Goal: Information Seeking & Learning: Learn about a topic

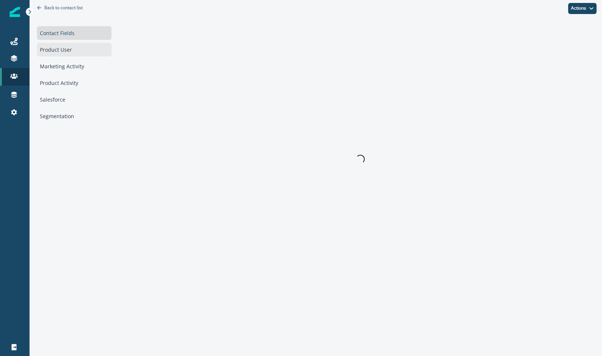
click at [66, 45] on div "Product User" at bounding box center [74, 50] width 75 height 14
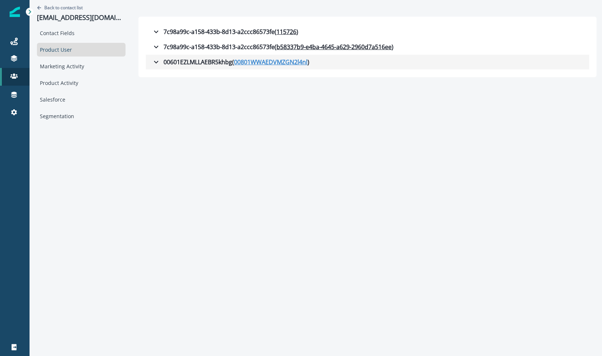
click at [273, 61] on u "00801WWAEDVMZGN2l4nl" at bounding box center [270, 62] width 73 height 9
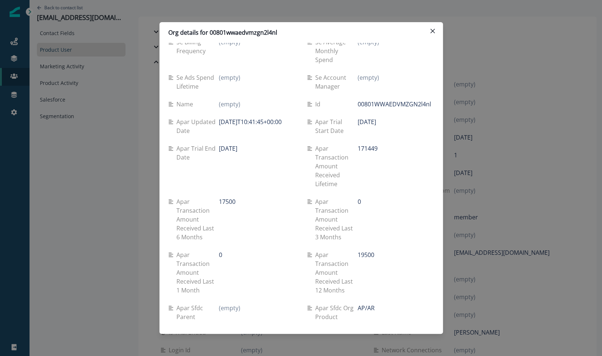
scroll to position [947, 0]
drag, startPoint x: 220, startPoint y: 131, endPoint x: 251, endPoint y: 134, distance: 31.2
click at [251, 143] on div "2025-08-10" at bounding box center [257, 147] width 76 height 9
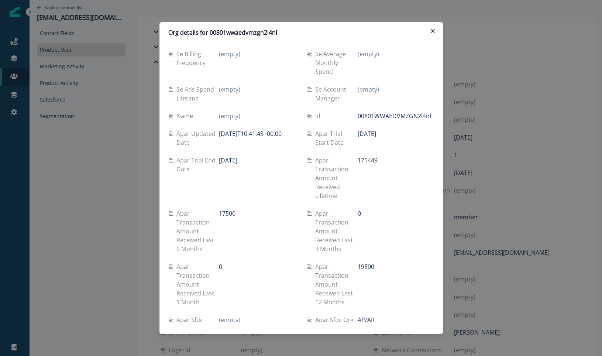
scroll to position [925, 0]
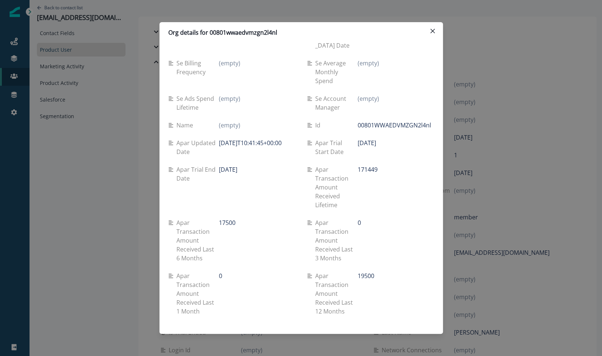
click at [356, 138] on p "Apar trial start date" at bounding box center [336, 147] width 43 height 18
drag, startPoint x: 356, startPoint y: 124, endPoint x: 395, endPoint y: 124, distance: 39.5
click at [402, 138] on div "Apar trial start date 2020-06-09" at bounding box center [370, 147] width 127 height 18
click at [393, 138] on div "2020-06-09" at bounding box center [396, 142] width 76 height 9
drag, startPoint x: 393, startPoint y: 124, endPoint x: 359, endPoint y: 124, distance: 34.7
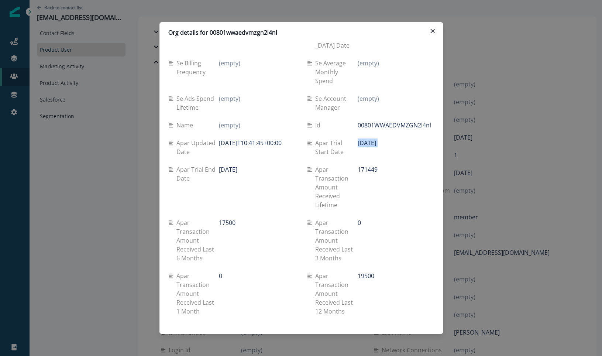
click at [359, 138] on div "2020-06-09" at bounding box center [396, 142] width 76 height 9
click at [225, 138] on p "2025-09-27T10:41:45+00:00" at bounding box center [250, 142] width 63 height 9
drag, startPoint x: 225, startPoint y: 129, endPoint x: 253, endPoint y: 129, distance: 28.1
click at [253, 138] on p "2025-09-27T10:41:45+00:00" at bounding box center [250, 142] width 63 height 9
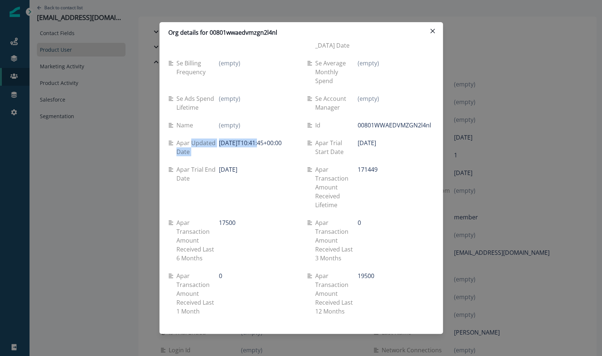
drag, startPoint x: 253, startPoint y: 129, endPoint x: 215, endPoint y: 123, distance: 38.5
click at [215, 138] on div "Apar updated date 2025-09-27T10:41:45+00:00" at bounding box center [231, 147] width 127 height 18
click at [486, 161] on div "Org details for 00801wwaedvmzgn2l4nl Se travel spend lifetime (empty) Se spend …" at bounding box center [301, 178] width 602 height 356
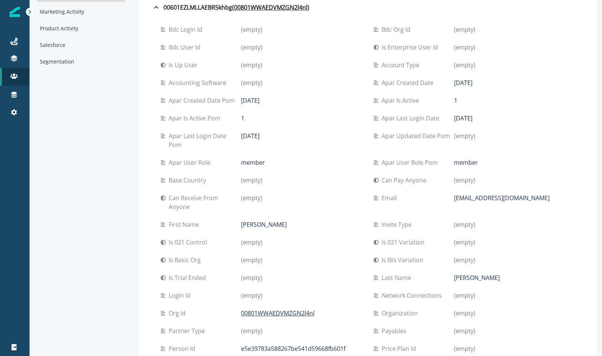
scroll to position [57, 0]
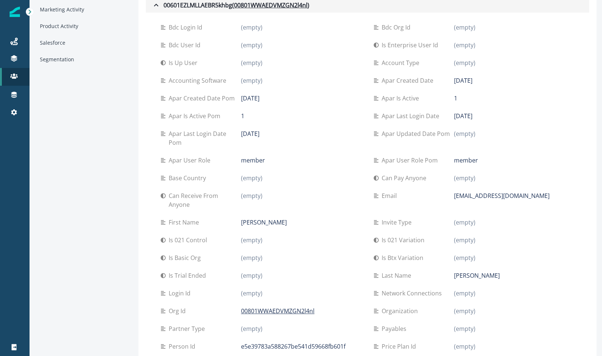
click at [272, 9] on button "00601EZLMLLAEBR5khbg ( 00801WWAEDVMZGN2l4nl )" at bounding box center [368, 5] width 444 height 15
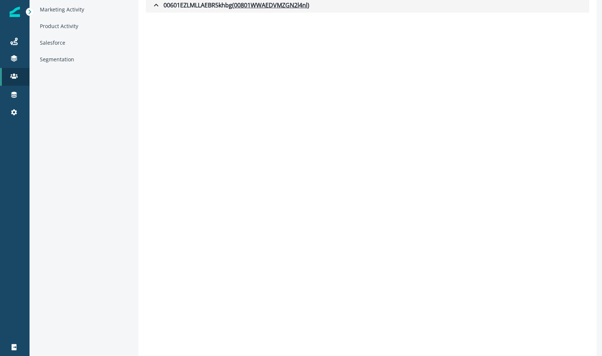
scroll to position [0, 0]
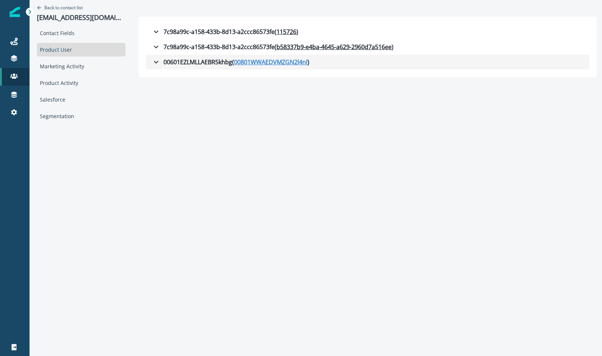
click at [271, 59] on u "00801WWAEDVMZGN2l4nl" at bounding box center [270, 62] width 73 height 9
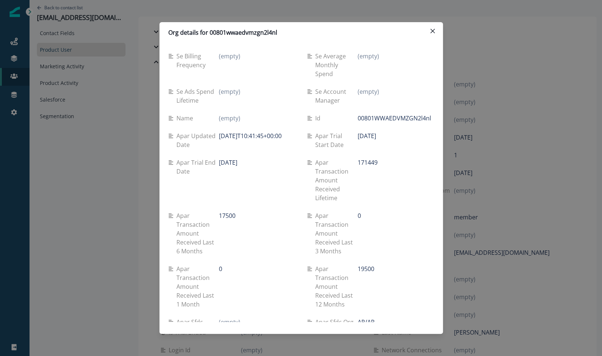
scroll to position [929, 0]
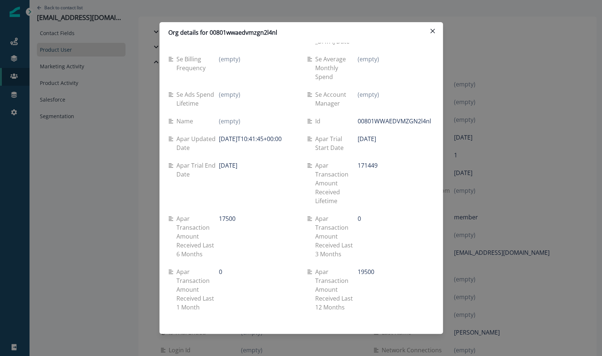
click at [66, 83] on div "Org details for 00801wwaedvmzgn2l4nl Se travel spend lifetime (empty) Se spend …" at bounding box center [301, 178] width 602 height 356
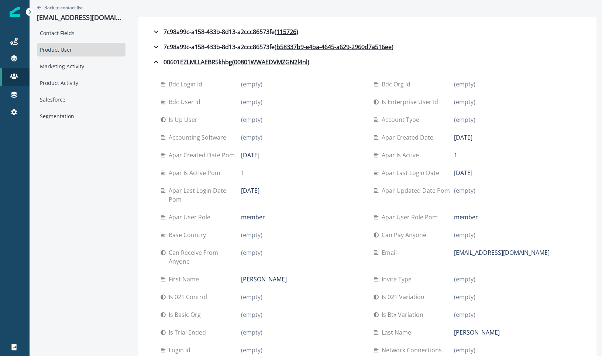
click at [62, 74] on div "Contact Fields Product User Marketing Activity Product Activity Salesforce Segm…" at bounding box center [81, 74] width 89 height 97
click at [60, 68] on div "Marketing Activity" at bounding box center [81, 66] width 89 height 14
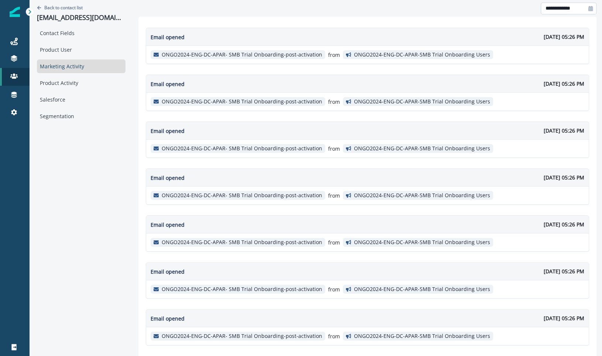
click at [551, 11] on input "**********" at bounding box center [569, 9] width 56 height 12
select select "*"
select select "****"
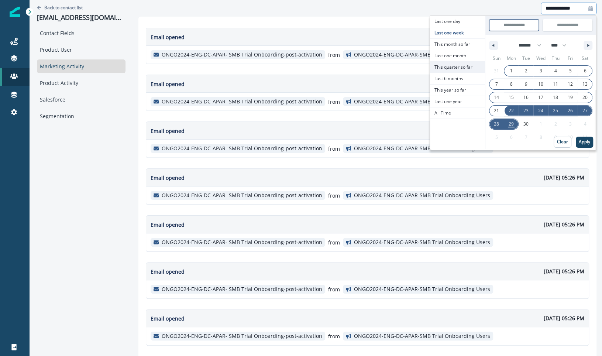
click at [468, 68] on span "This quarter so far" at bounding box center [457, 67] width 55 height 11
type input "**********"
select select "*"
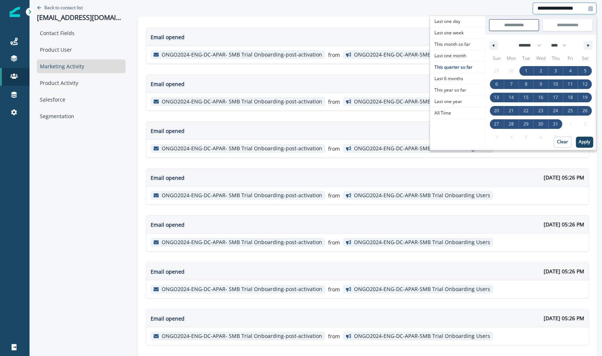
click at [594, 140] on div "Sun Mon Tue Wed Thu Fri Sat 29 30 1 2 3 4 5 6 7 8 9 10 11 12 13 14 15 16 17 18 …" at bounding box center [541, 101] width 111 height 99
click at [587, 140] on p "Apply" at bounding box center [584, 141] width 11 height 5
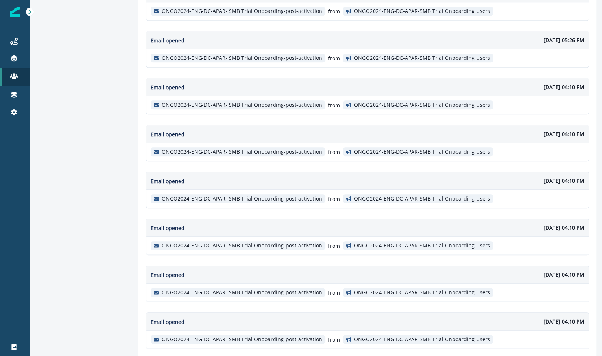
scroll to position [393, 0]
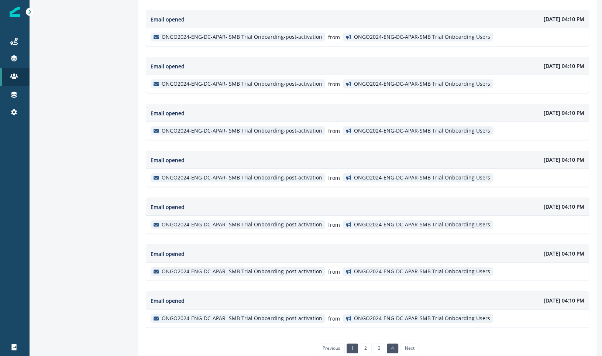
click at [387, 343] on link "4" at bounding box center [392, 348] width 11 height 10
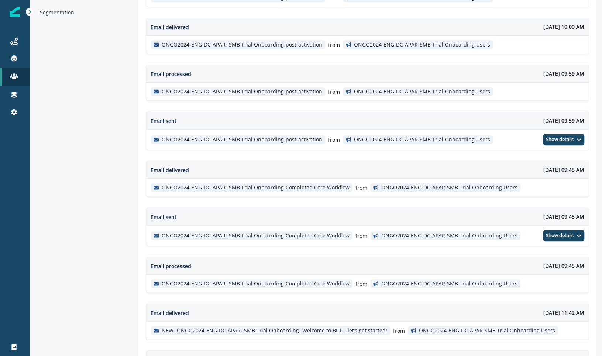
scroll to position [214, 0]
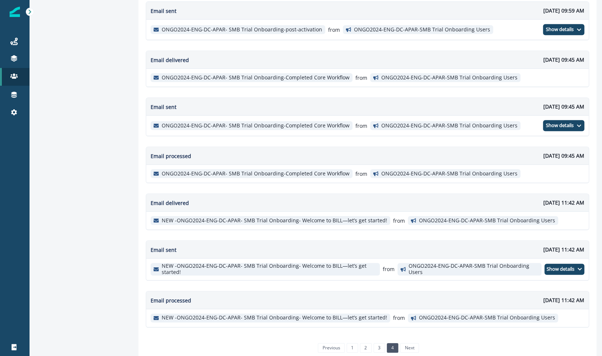
click at [544, 296] on p "September 19, 2025 at 11:42 AM" at bounding box center [564, 300] width 41 height 8
drag, startPoint x: 508, startPoint y: 292, endPoint x: 596, endPoint y: 293, distance: 88.6
click at [596, 293] on div "Email opened September 25, 2025 at 11:15 AM ONGO2024-ENG-DC-APAR- SMB Trial Onb…" at bounding box center [367, 83] width 458 height 560
click at [404, 343] on li "next" at bounding box center [408, 348] width 20 height 10
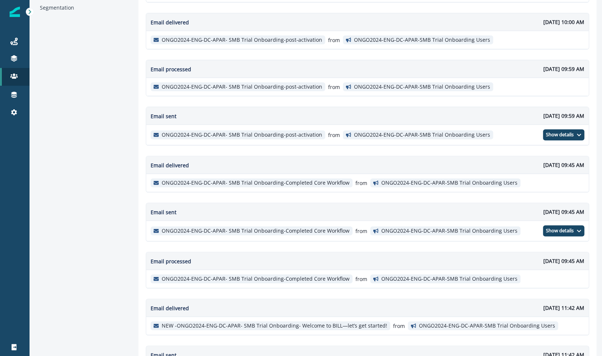
scroll to position [0, 0]
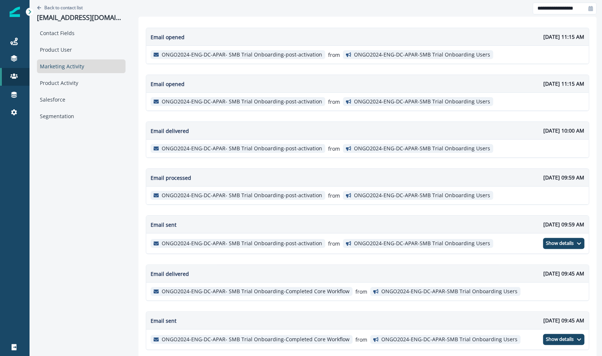
click at [589, 8] on icon at bounding box center [591, 8] width 4 height 5
select select "*"
select select "****"
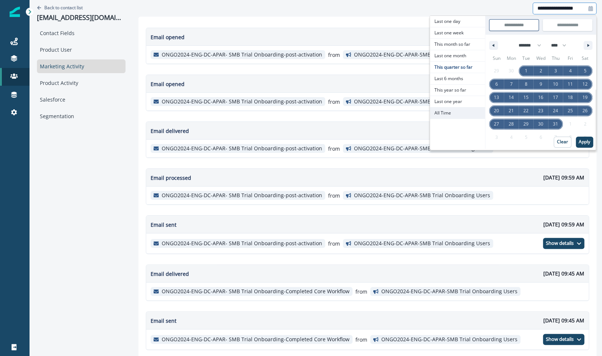
click at [456, 113] on span "All Time" at bounding box center [457, 112] width 55 height 11
type input "********"
type input "**********"
select select "**"
select select "****"
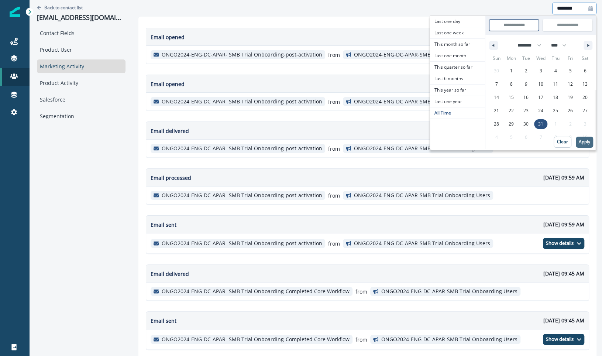
click at [583, 141] on p "Apply" at bounding box center [584, 141] width 11 height 5
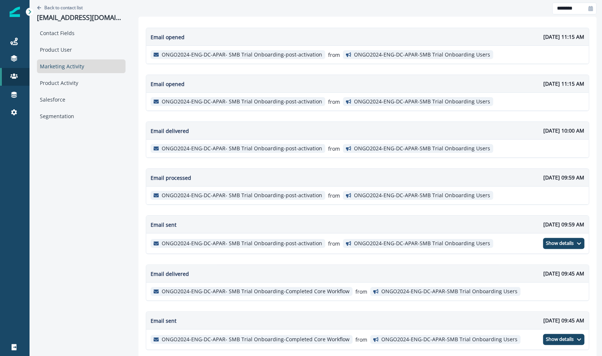
scroll to position [214, 0]
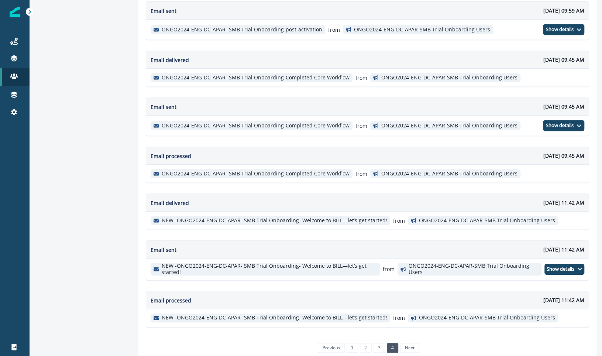
click at [408, 343] on li "next" at bounding box center [408, 348] width 20 height 10
click at [399, 343] on li "next" at bounding box center [408, 348] width 20 height 10
click at [403, 343] on li "next" at bounding box center [408, 348] width 20 height 10
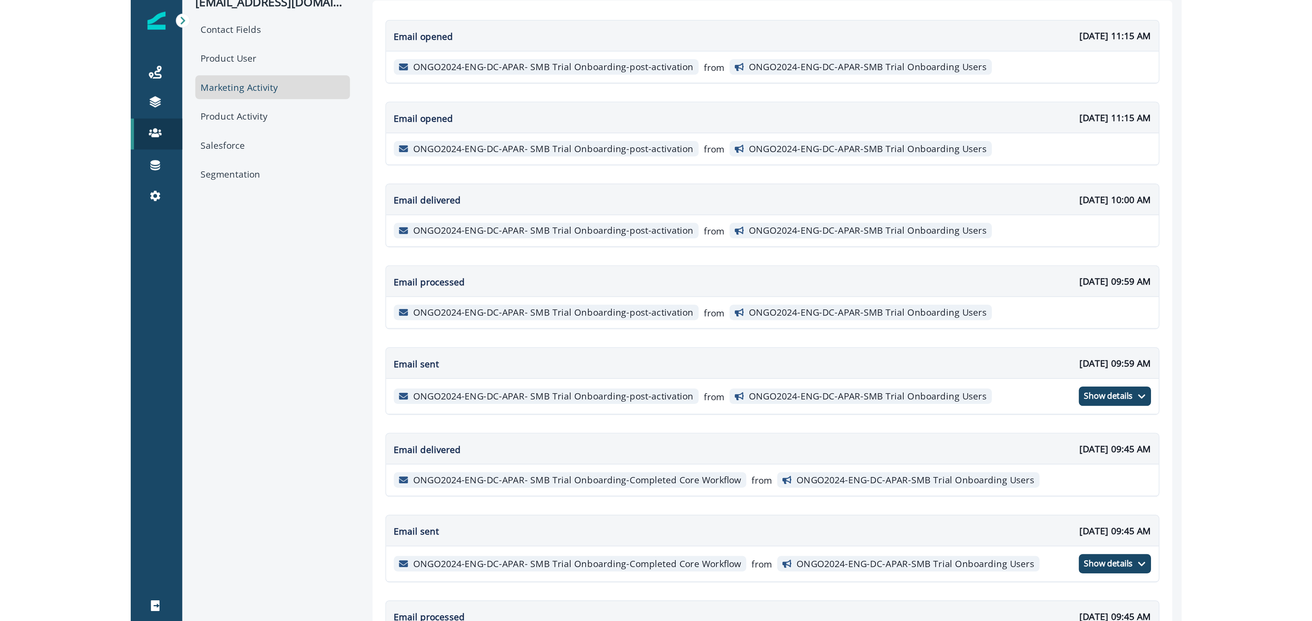
scroll to position [0, 0]
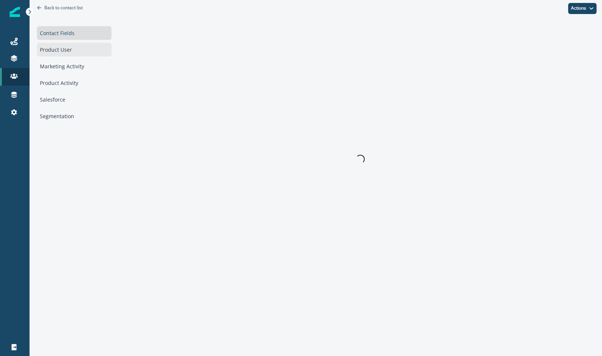
click at [76, 49] on div "Product User" at bounding box center [74, 50] width 75 height 14
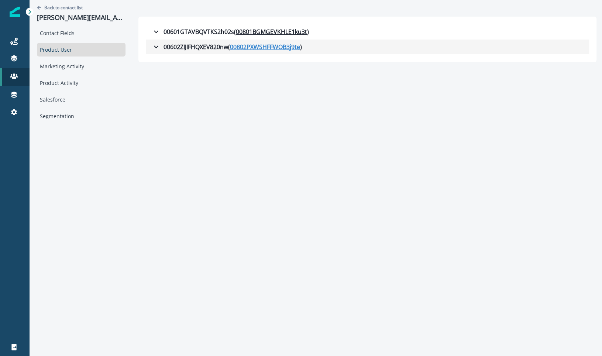
click at [284, 45] on u "00802PXWSHFFWOB3j9te" at bounding box center [265, 46] width 70 height 9
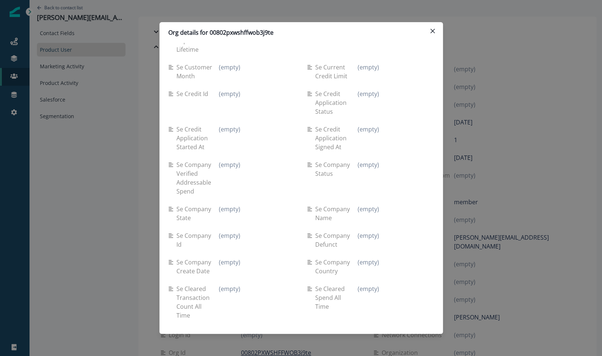
scroll to position [806, 0]
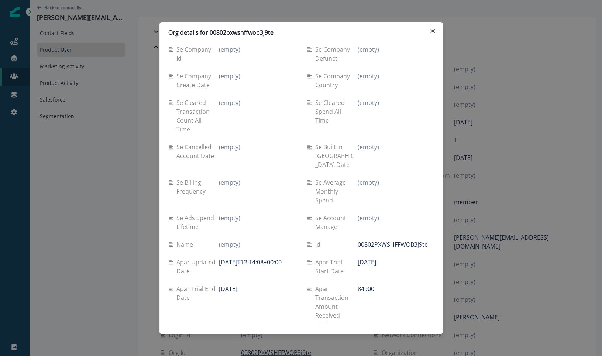
click at [219, 284] on p "[DATE]" at bounding box center [228, 288] width 18 height 9
drag, startPoint x: 219, startPoint y: 275, endPoint x: 242, endPoint y: 274, distance: 22.9
click at [237, 284] on p "[DATE]" at bounding box center [228, 288] width 18 height 9
click at [226, 258] on p "[DATE]T12:14:08+00:00" at bounding box center [250, 262] width 63 height 9
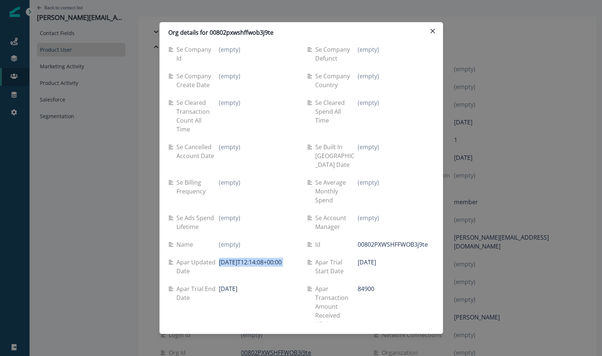
drag, startPoint x: 226, startPoint y: 248, endPoint x: 276, endPoint y: 246, distance: 49.9
click at [276, 258] on p "[DATE]T12:14:08+00:00" at bounding box center [250, 262] width 63 height 9
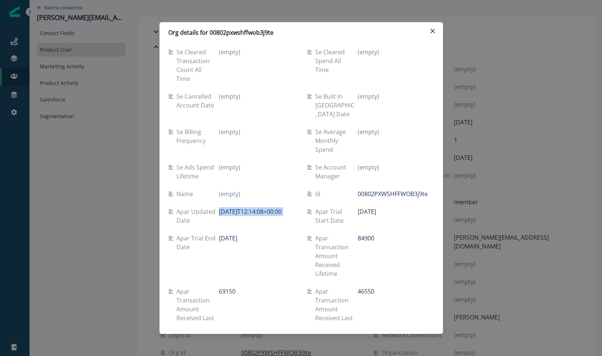
scroll to position [858, 0]
click at [110, 96] on div "Org details for 00802pxwshffwob3j9te Se travel spend lifetime (empty) Se spend …" at bounding box center [301, 178] width 602 height 356
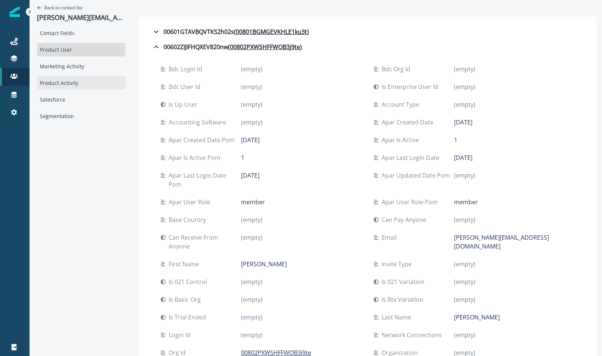
click at [81, 78] on div "Product Activity" at bounding box center [81, 83] width 89 height 14
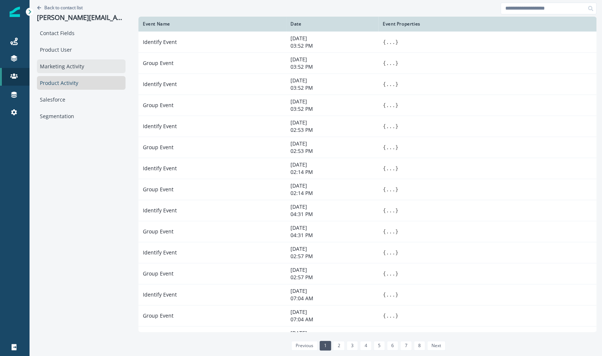
click at [76, 65] on div "Marketing Activity" at bounding box center [81, 66] width 89 height 14
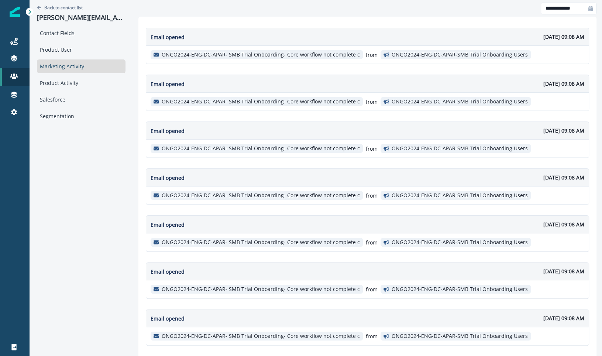
click at [595, 8] on div at bounding box center [591, 9] width 12 height 12
select select "*"
select select "****"
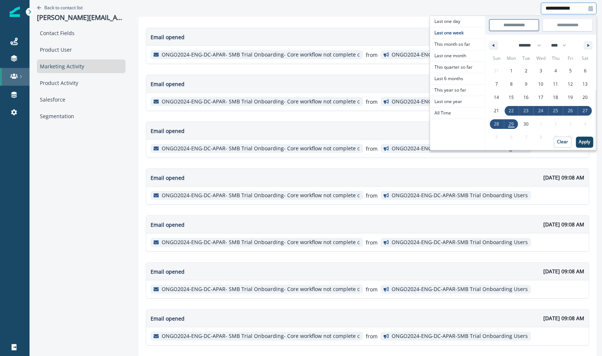
click at [15, 74] on icon at bounding box center [13, 75] width 7 height 5
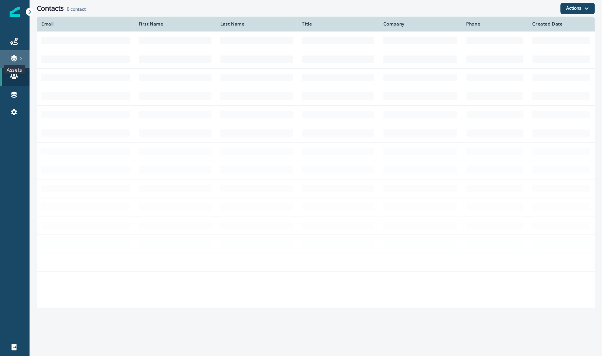
click at [17, 59] on icon at bounding box center [13, 58] width 7 height 7
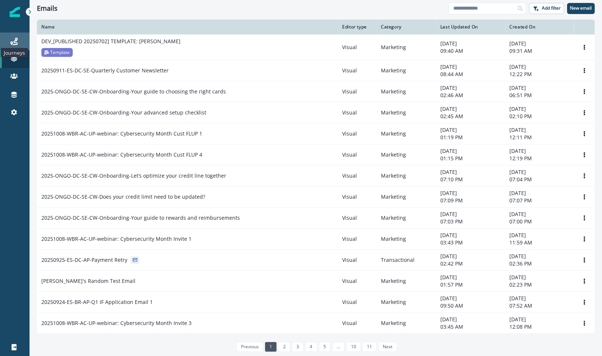
click at [14, 39] on icon at bounding box center [13, 41] width 7 height 7
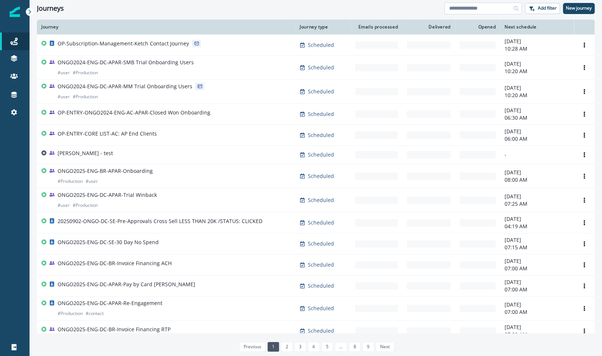
click at [477, 6] on input at bounding box center [484, 9] width 78 height 12
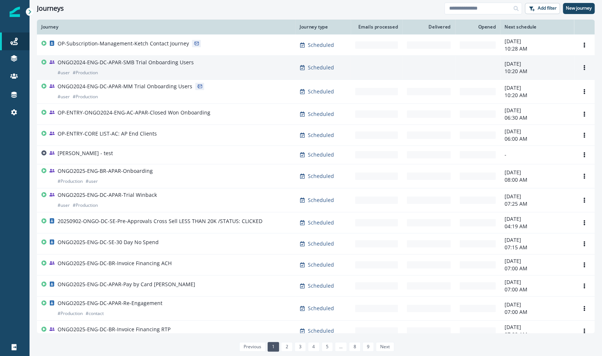
click at [153, 61] on p "ONGO2024-ENG-DC-APAR-SMB Trial Onboarding Users" at bounding box center [126, 62] width 136 height 7
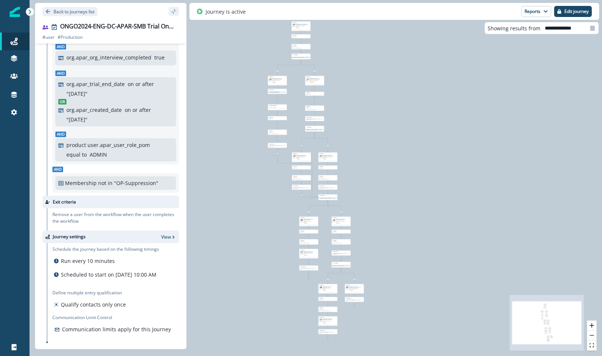
scroll to position [148, 0]
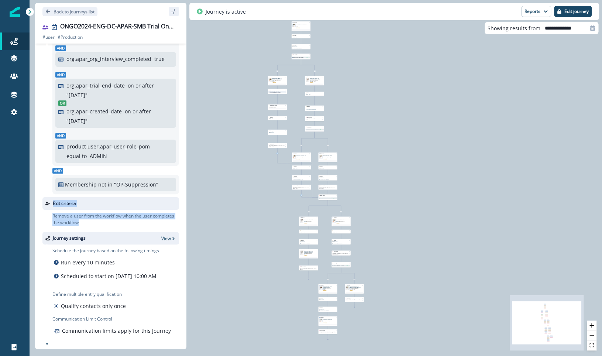
drag, startPoint x: 38, startPoint y: 191, endPoint x: 175, endPoint y: 223, distance: 140.5
click at [175, 223] on div "Audience View Consider a user for the workflow only if they meet the following …" at bounding box center [110, 195] width 151 height 302
click at [96, 214] on p "Remove a user from the workflow when the user completes the workflow" at bounding box center [115, 219] width 127 height 13
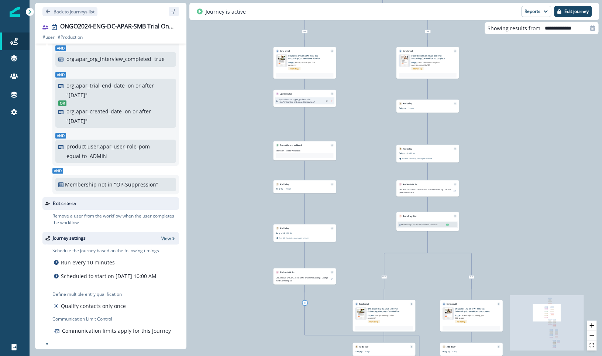
click at [158, 213] on p "Remove a user from the workflow when the user completes the workflow" at bounding box center [115, 219] width 127 height 13
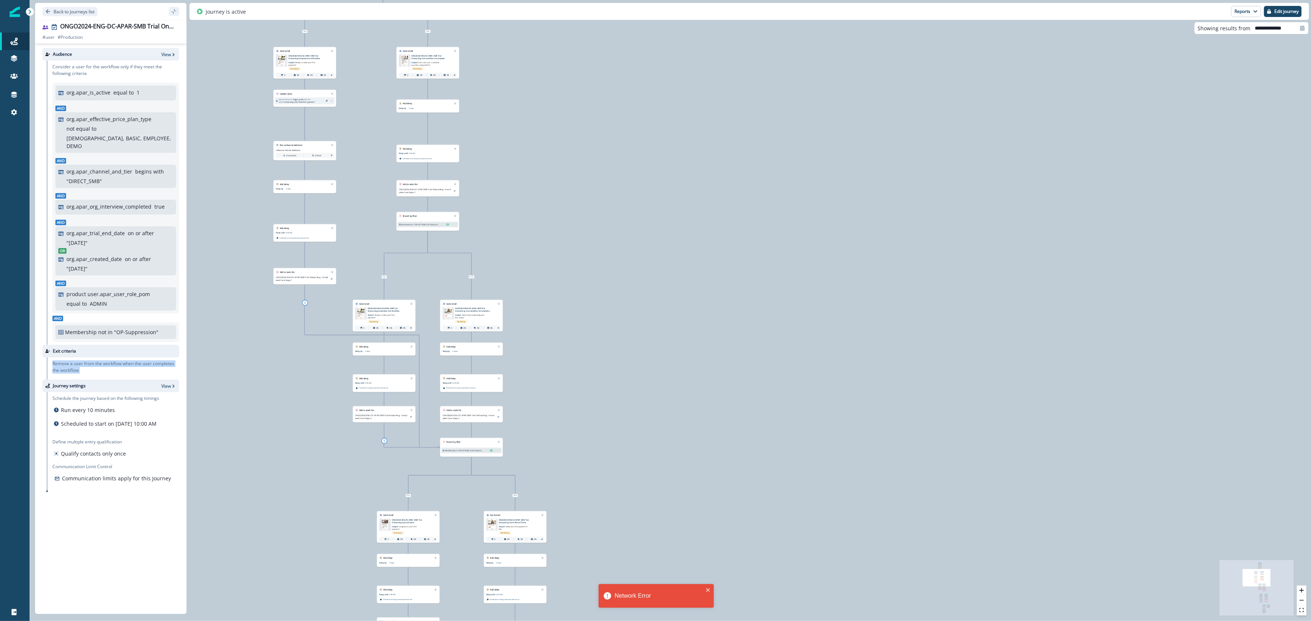
scroll to position [0, 0]
